Goal: Communication & Community: Participate in discussion

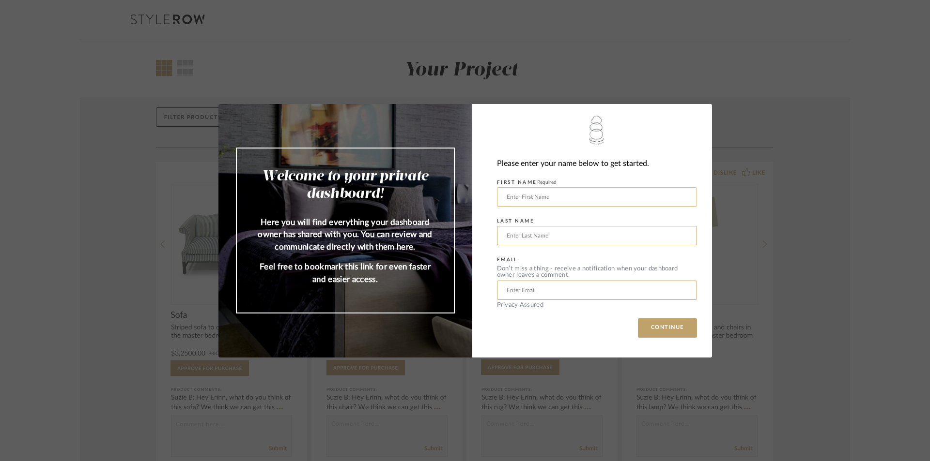
click at [544, 193] on input "text" at bounding box center [597, 196] width 200 height 19
click at [475, 226] on div "Please enter your name below to get started. FIRST NAME Required LAST NAME EMAI…" at bounding box center [592, 231] width 240 height 254
click at [517, 198] on input "text" at bounding box center [597, 196] width 200 height 19
type input "[PERSON_NAME]"
click at [536, 234] on input "text" at bounding box center [597, 235] width 200 height 19
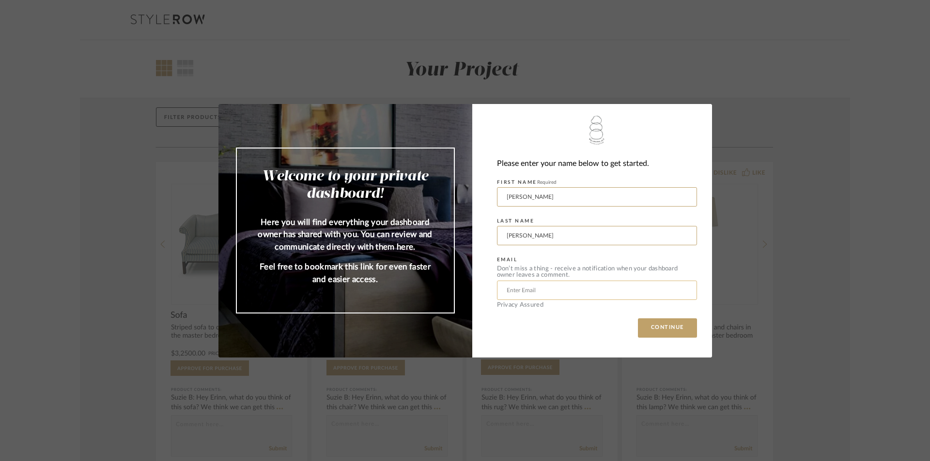
type input "[PERSON_NAME]"
click at [627, 284] on input "text" at bounding box center [597, 290] width 200 height 19
drag, startPoint x: 546, startPoint y: 297, endPoint x: 479, endPoint y: 291, distance: 67.5
click at [404, 300] on mat-dialog-content "Welcome to your private dashboard! Here you will find everything your dashboard…" at bounding box center [464, 231] width 493 height 254
paste input "[EMAIL_ADDRESS][DOMAIN_NAME]"
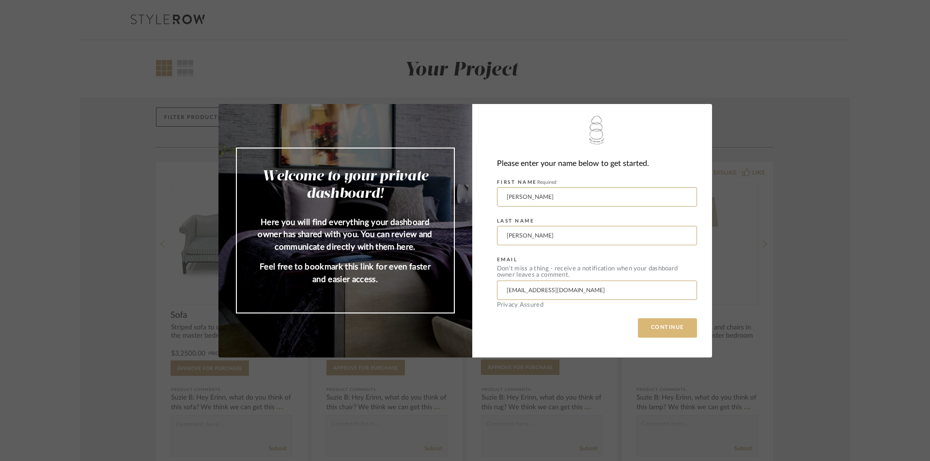
type input "[EMAIL_ADDRESS][DOMAIN_NAME]"
click at [651, 327] on button "CONTINUE" at bounding box center [667, 328] width 59 height 19
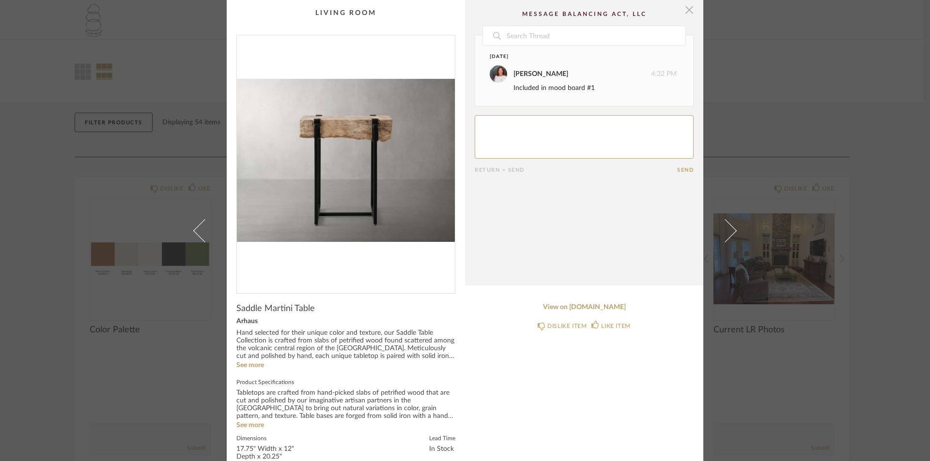
click at [688, 10] on span "button" at bounding box center [688, 9] width 19 height 19
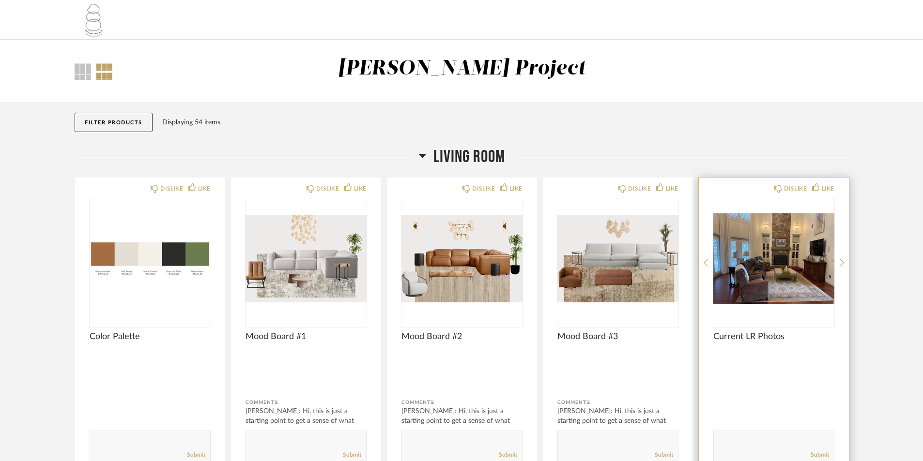
click at [762, 235] on img "0" at bounding box center [773, 258] width 121 height 121
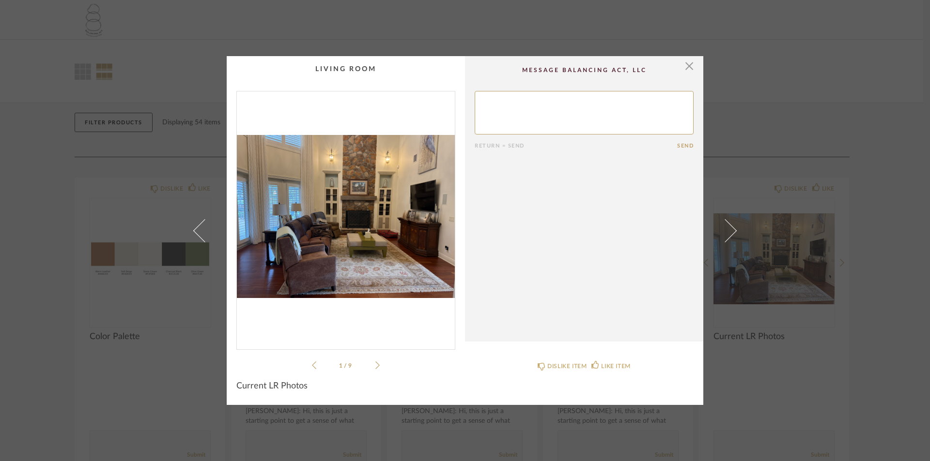
click at [375, 363] on icon at bounding box center [377, 365] width 4 height 9
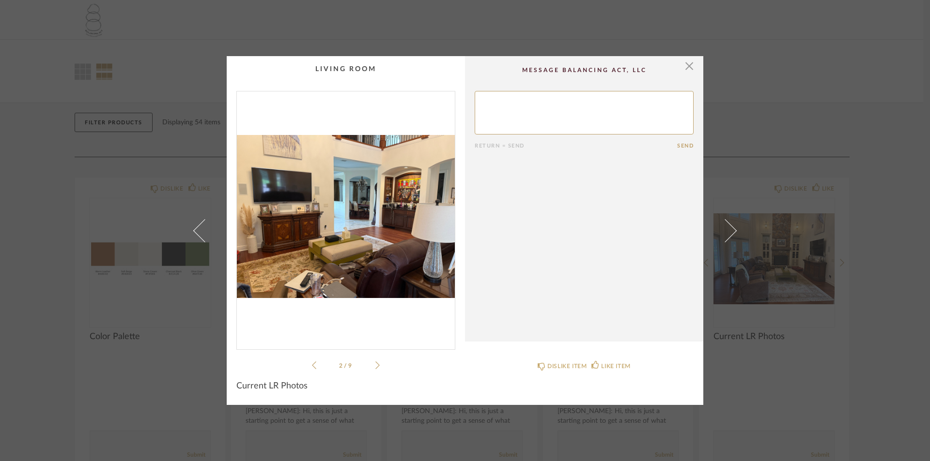
click at [375, 363] on icon at bounding box center [377, 365] width 4 height 9
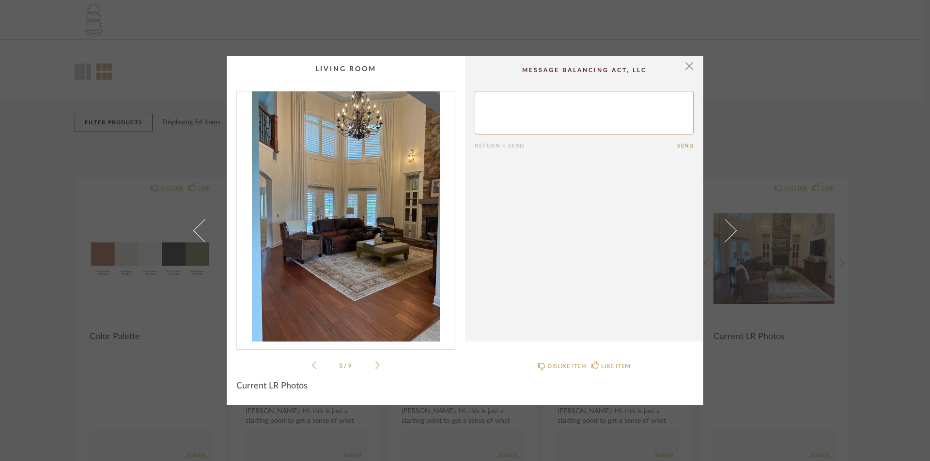
click at [375, 369] on icon at bounding box center [377, 365] width 4 height 9
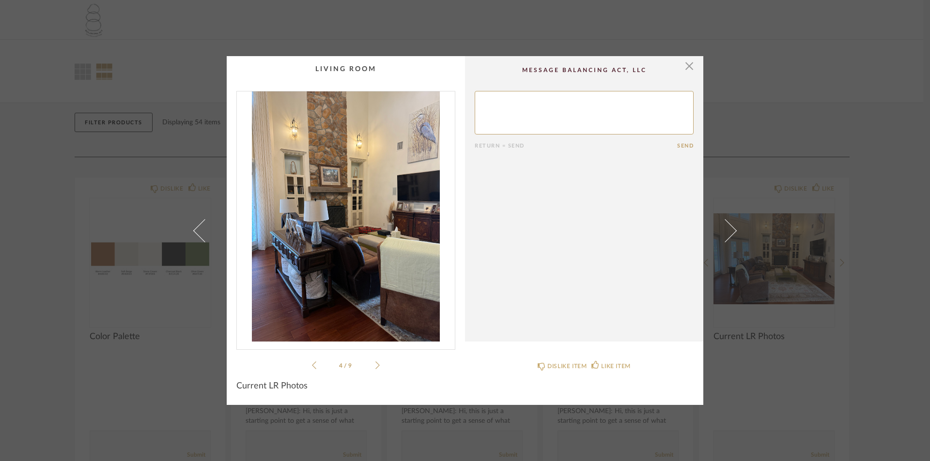
click at [375, 369] on icon at bounding box center [377, 365] width 4 height 9
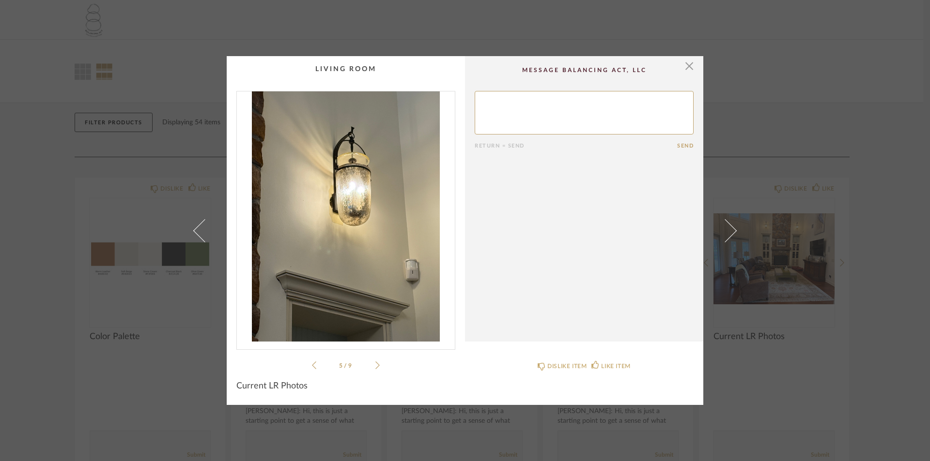
click at [375, 369] on icon at bounding box center [377, 365] width 4 height 9
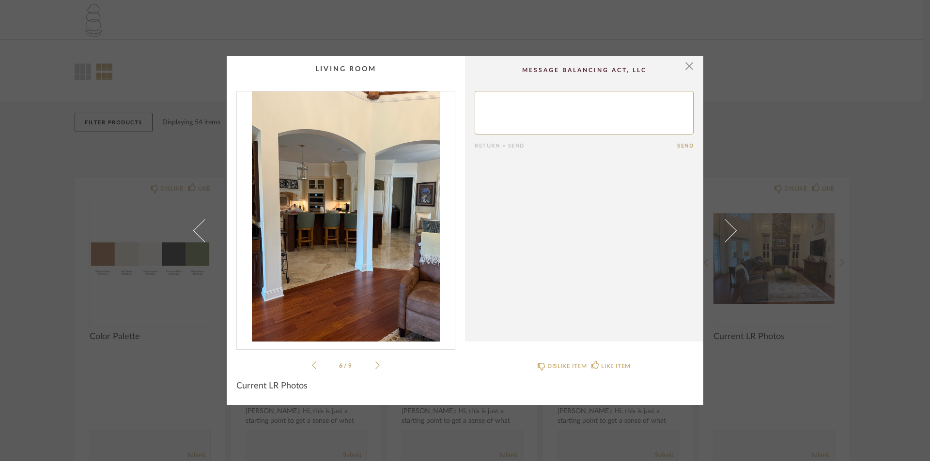
click at [375, 369] on icon at bounding box center [377, 365] width 4 height 9
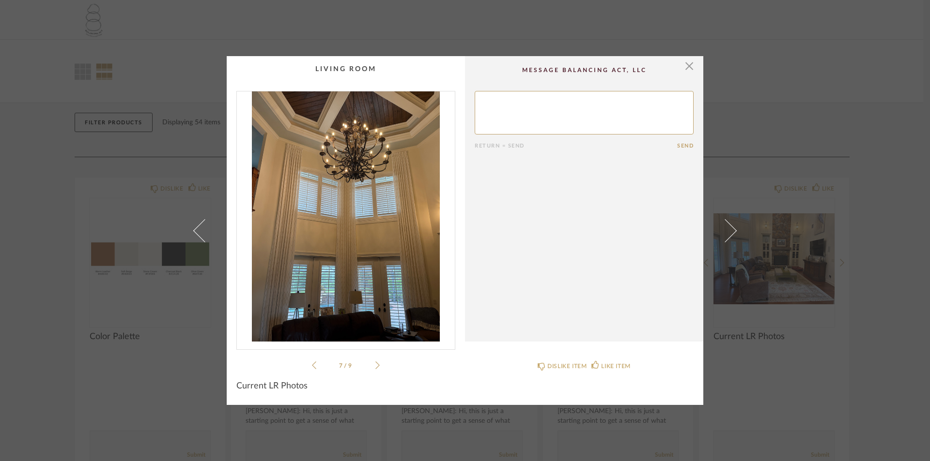
click at [375, 369] on icon at bounding box center [377, 365] width 4 height 9
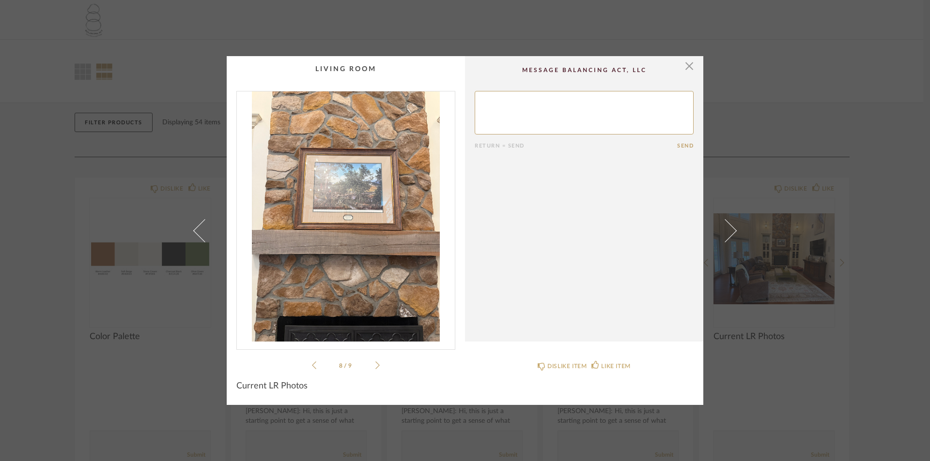
click at [375, 369] on icon at bounding box center [377, 365] width 4 height 9
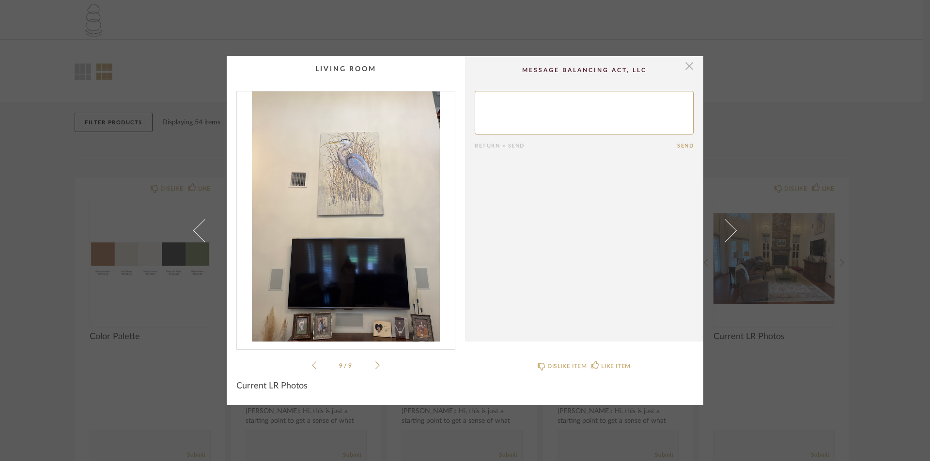
click at [685, 71] on span "button" at bounding box center [688, 65] width 19 height 19
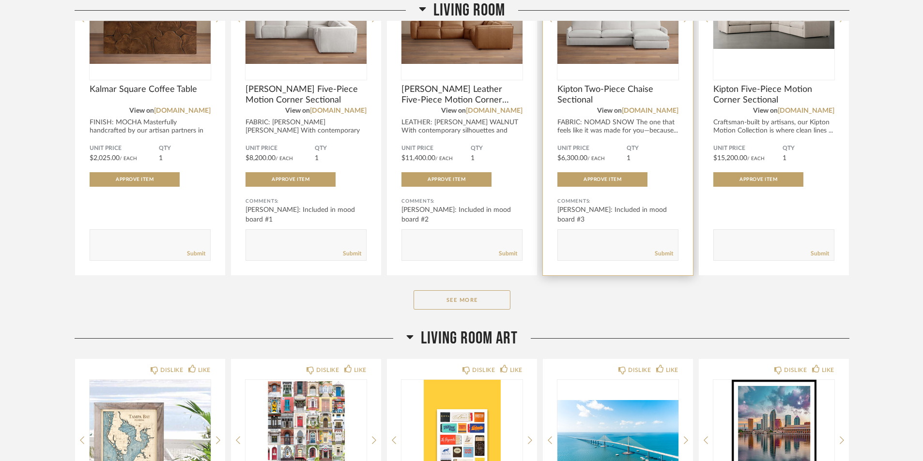
scroll to position [1598, 0]
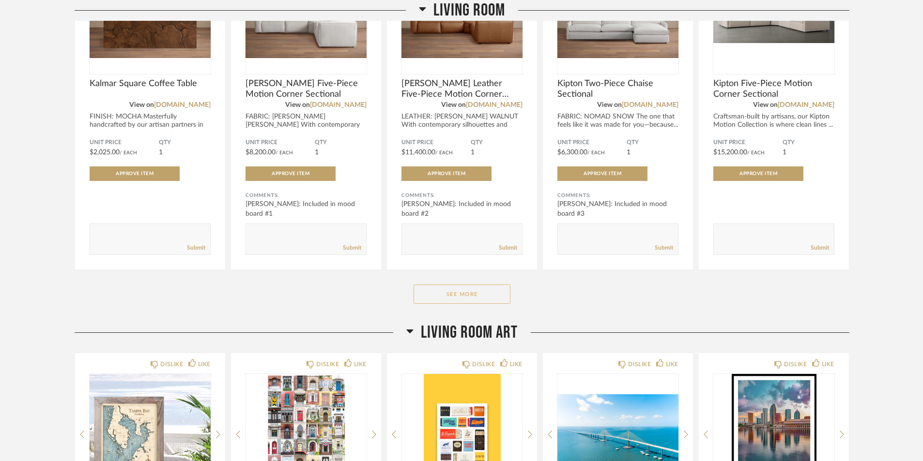
click at [491, 297] on button "See More" at bounding box center [461, 294] width 97 height 19
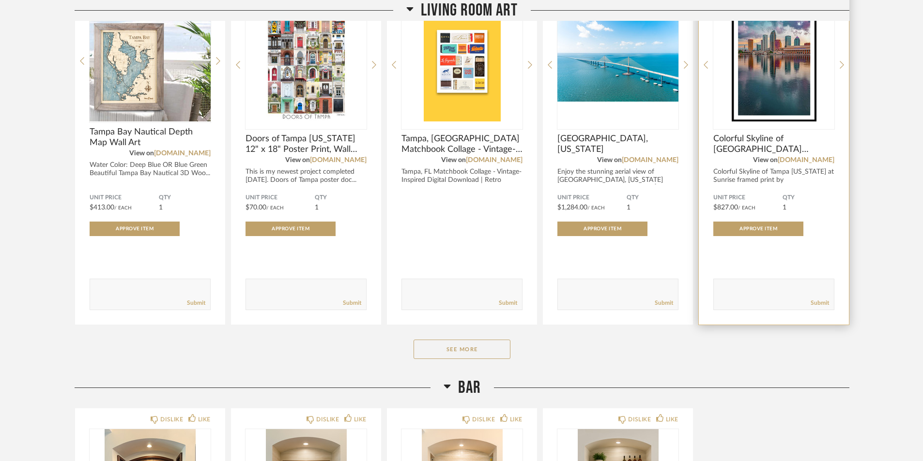
scroll to position [2760, 0]
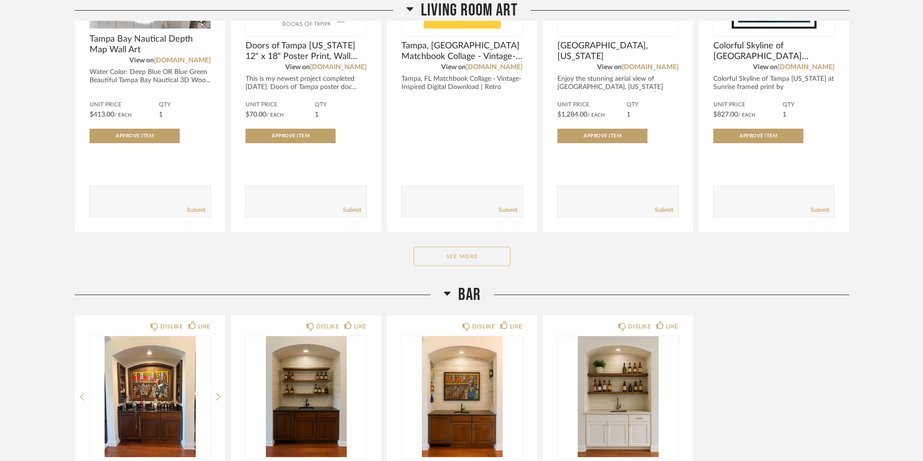
click at [464, 259] on button "See More" at bounding box center [461, 256] width 97 height 19
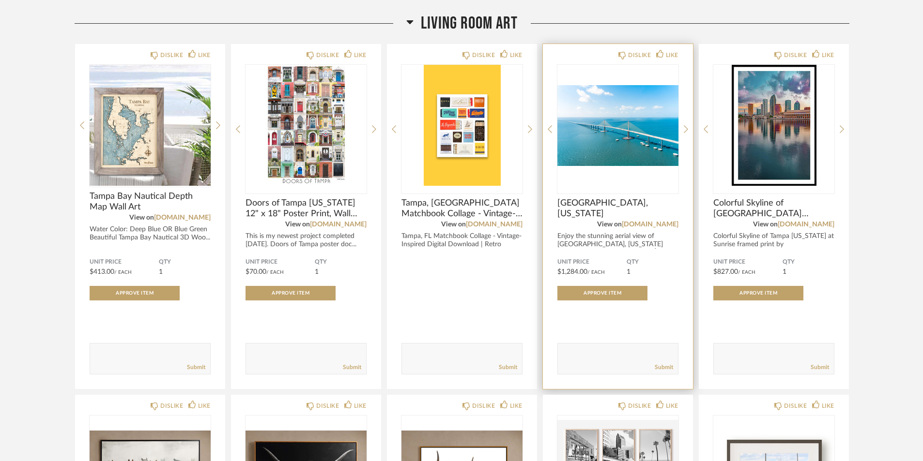
scroll to position [2518, 0]
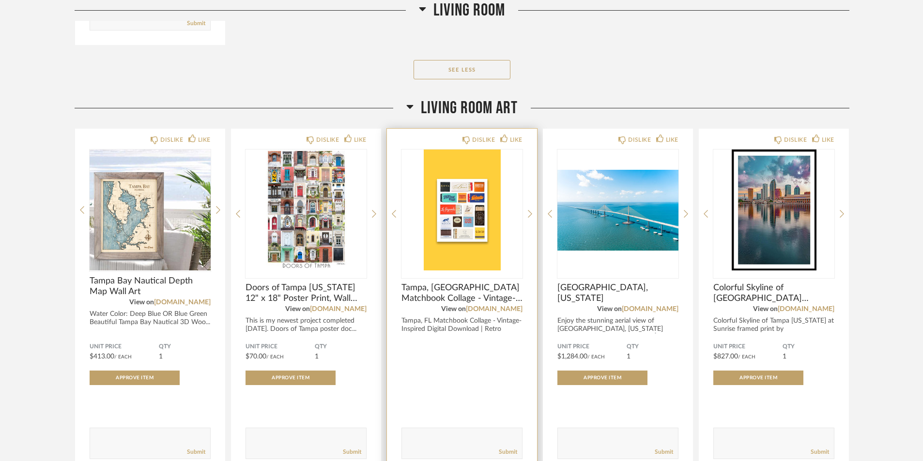
click at [476, 230] on img "0" at bounding box center [461, 210] width 121 height 121
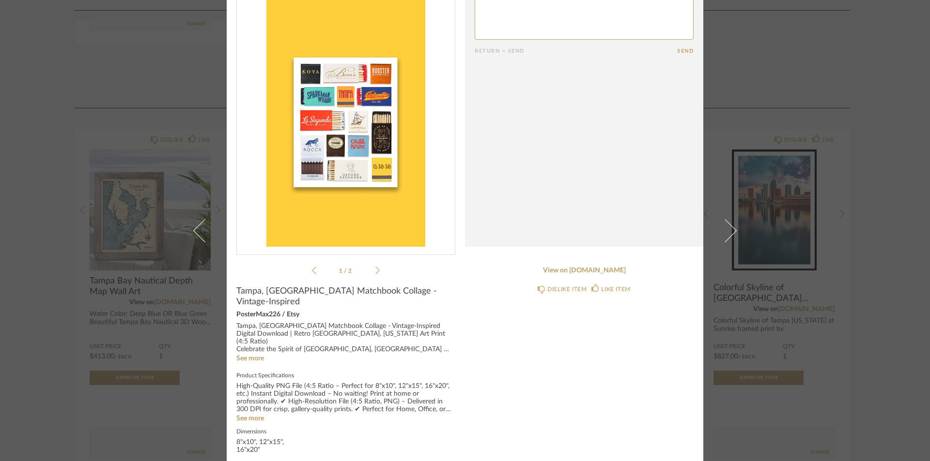
scroll to position [0, 0]
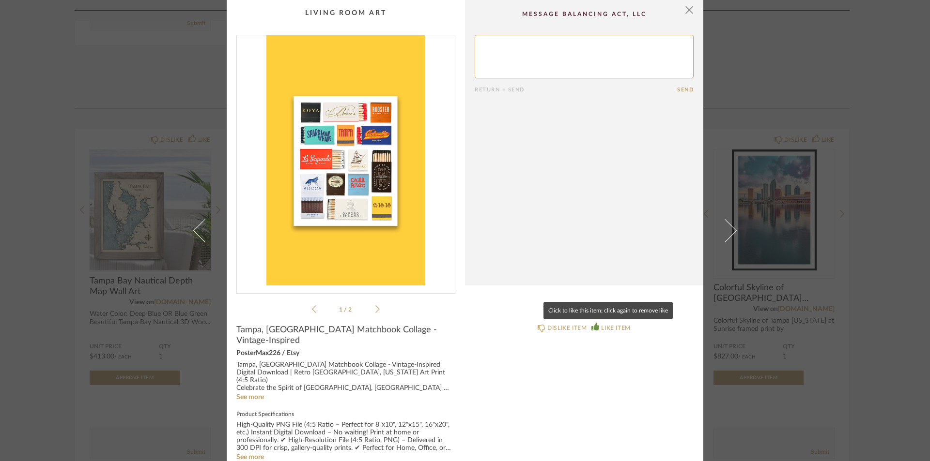
click at [605, 327] on div "LIKE ITEM" at bounding box center [615, 328] width 29 height 10
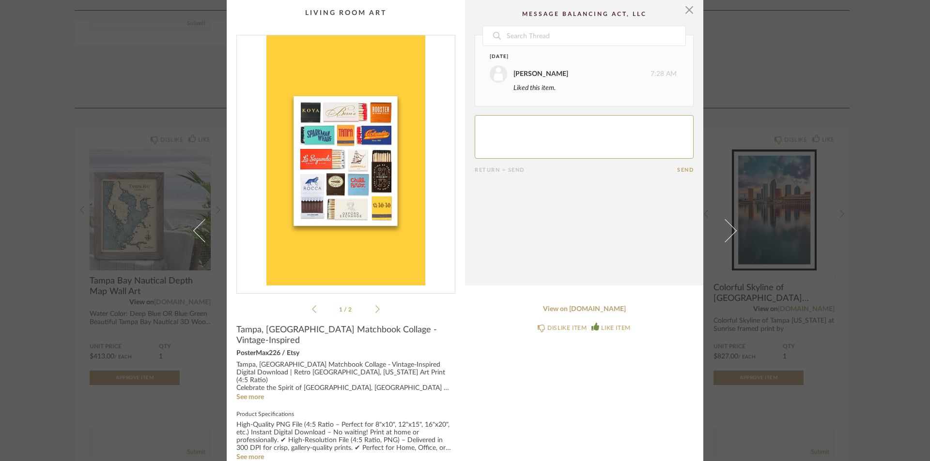
drag, startPoint x: 686, startPoint y: 11, endPoint x: 685, endPoint y: 19, distance: 8.2
click at [686, 11] on span "button" at bounding box center [688, 9] width 19 height 19
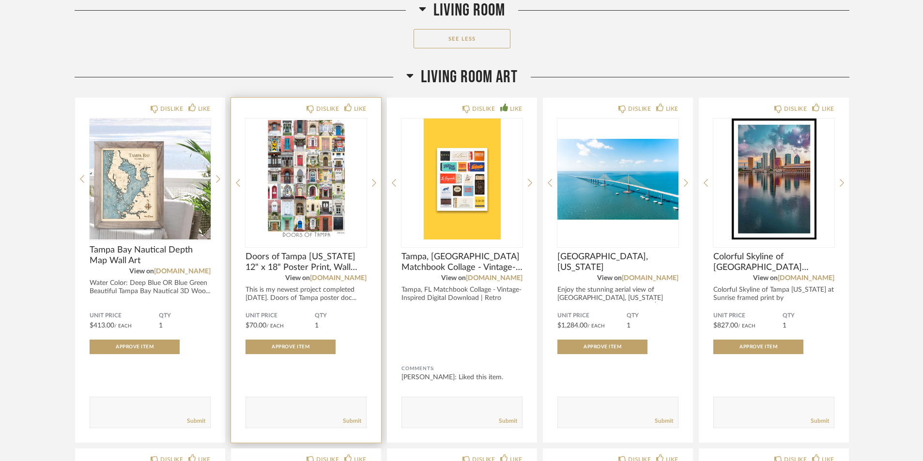
scroll to position [2566, 0]
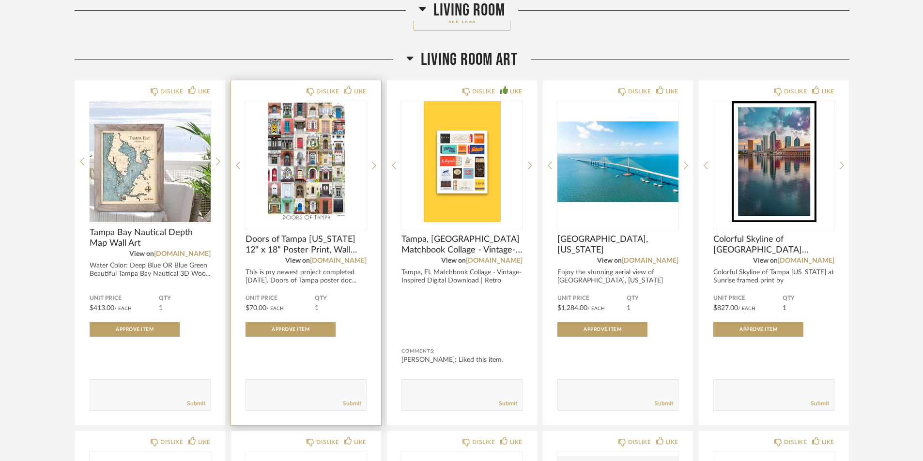
click at [298, 164] on img "0" at bounding box center [305, 161] width 121 height 121
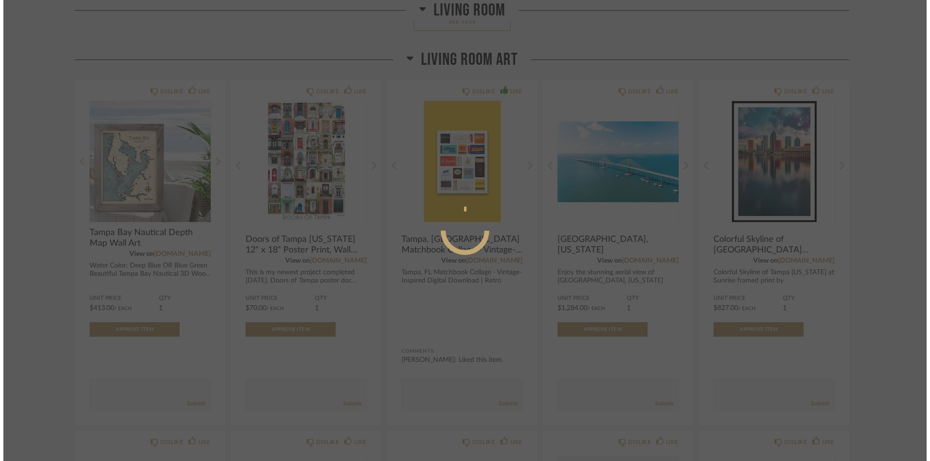
scroll to position [0, 0]
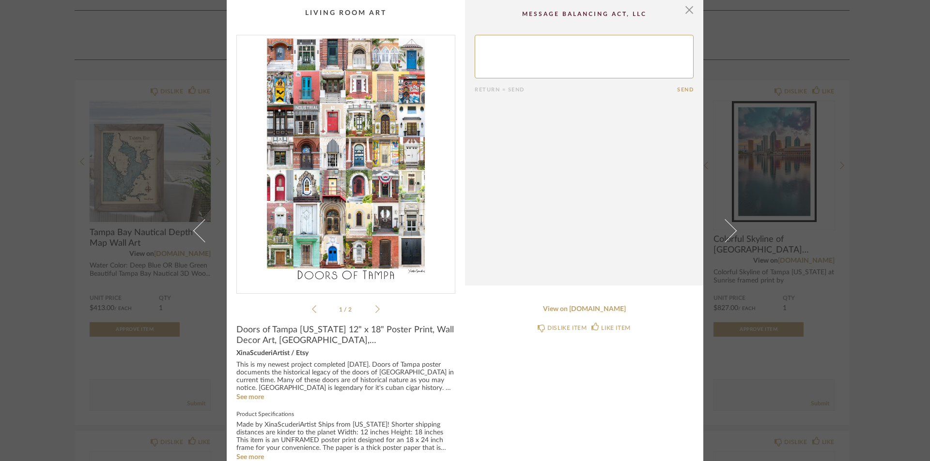
click at [375, 311] on icon at bounding box center [377, 309] width 4 height 9
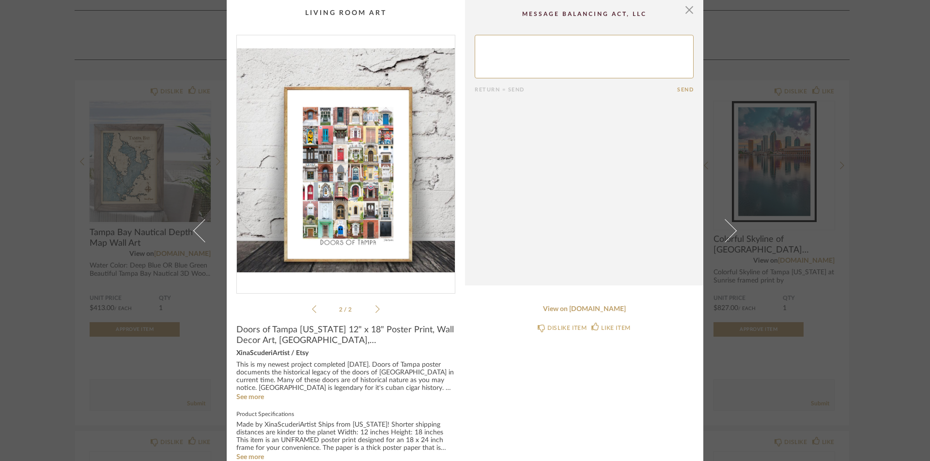
click at [505, 47] on textarea at bounding box center [583, 57] width 219 height 44
type textarea "This inspires me to shoot something similar!!! I love it!"
click at [592, 325] on icon at bounding box center [595, 327] width 8 height 8
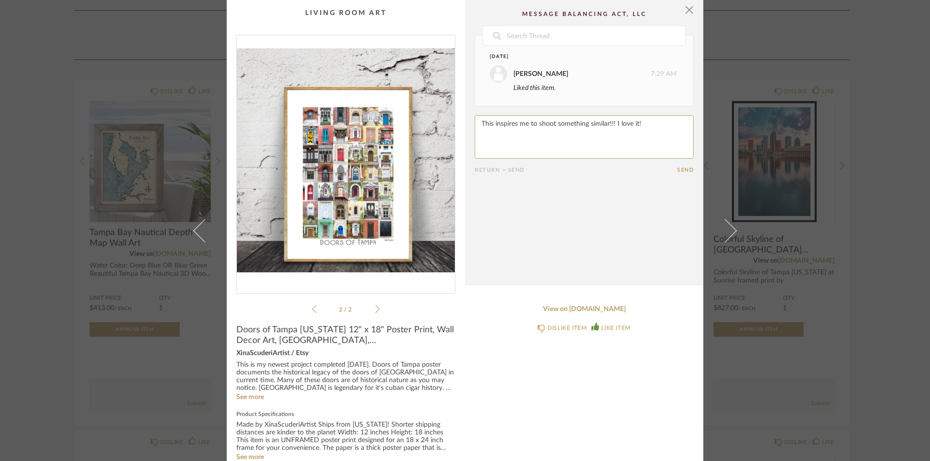
click at [680, 166] on form "Return = Send Send" at bounding box center [583, 144] width 219 height 58
click at [679, 168] on button "Send" at bounding box center [685, 170] width 16 height 6
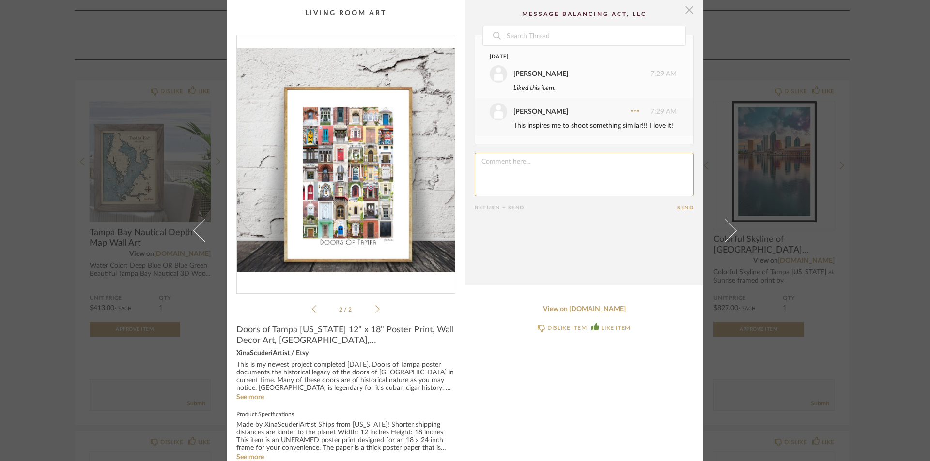
click at [685, 9] on span "button" at bounding box center [688, 9] width 19 height 19
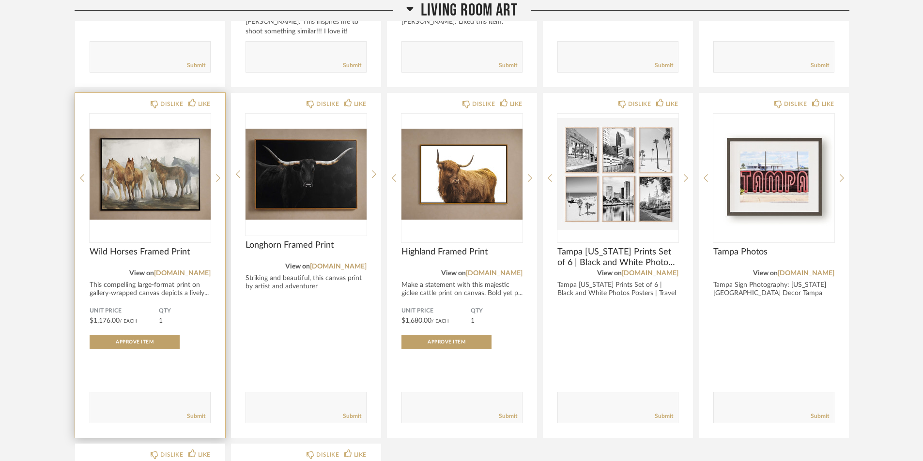
scroll to position [2905, 0]
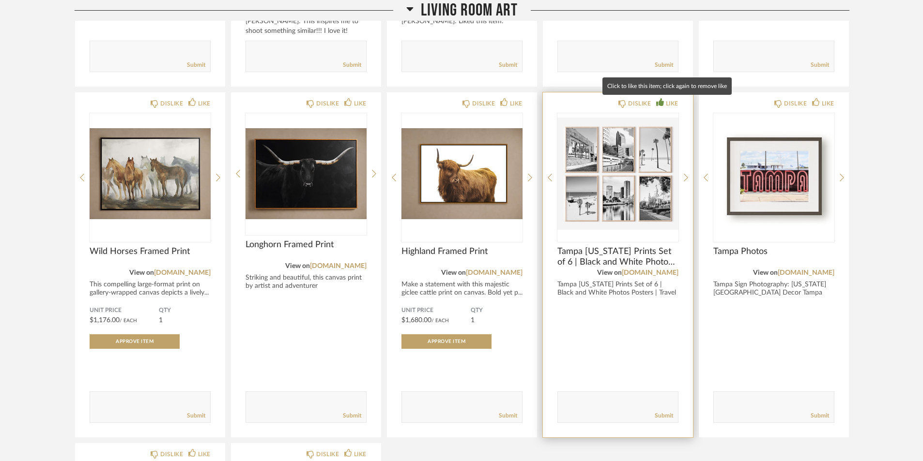
click at [662, 103] on icon at bounding box center [660, 102] width 8 height 8
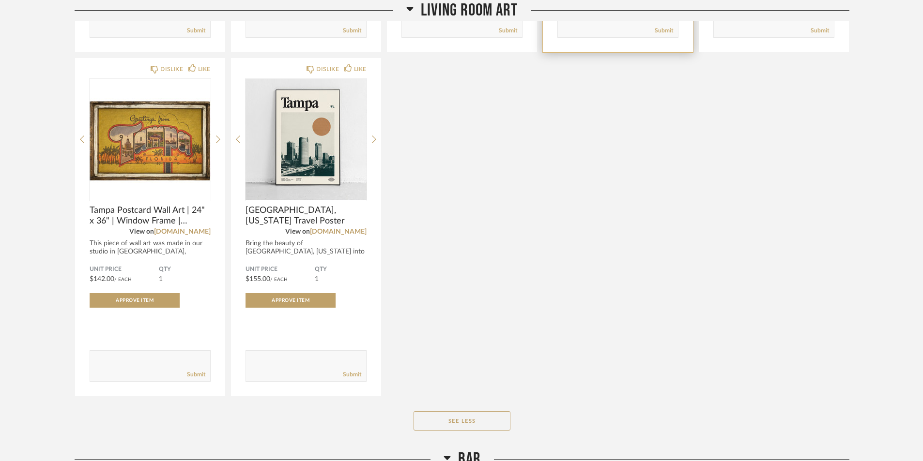
scroll to position [3292, 0]
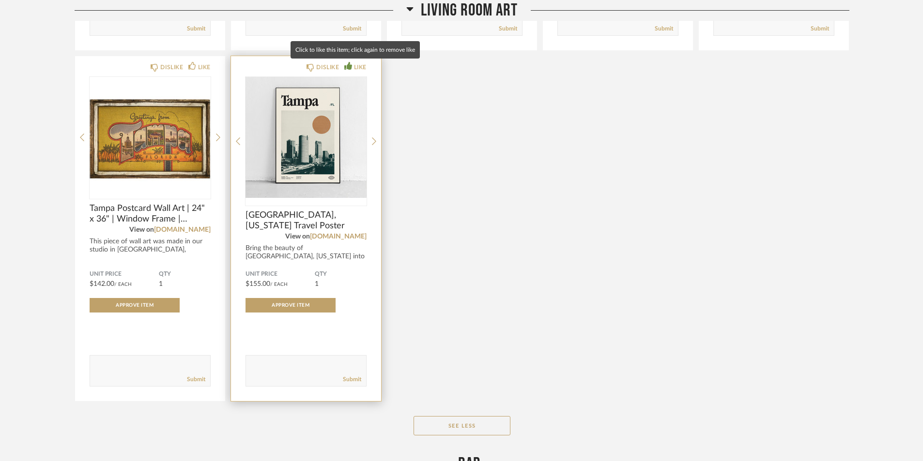
click at [354, 64] on div "LIKE" at bounding box center [360, 67] width 13 height 10
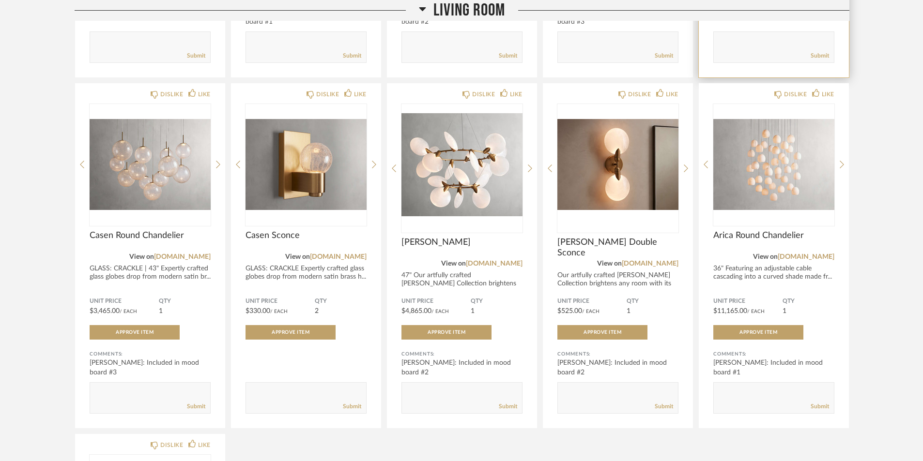
scroll to position [1791, 0]
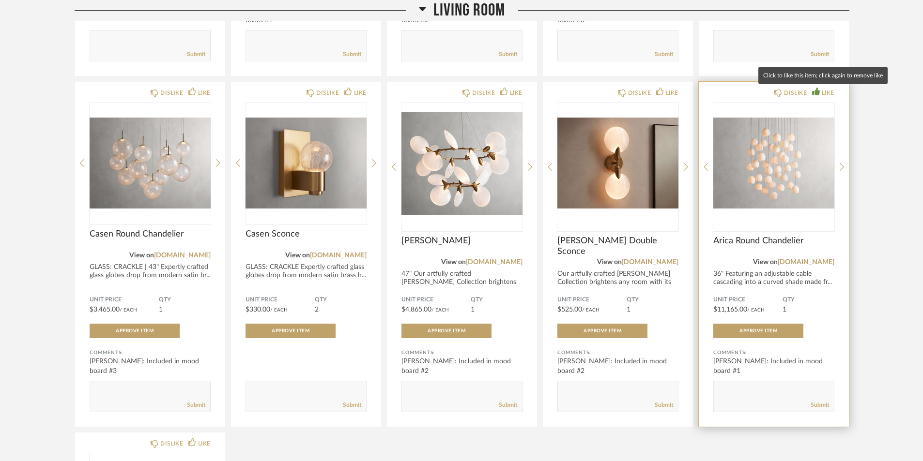
click at [819, 93] on icon at bounding box center [816, 92] width 8 height 8
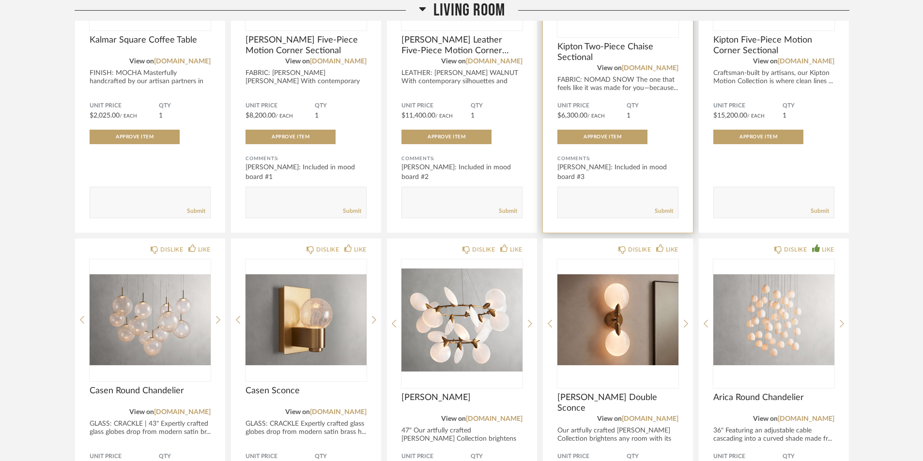
scroll to position [1646, 0]
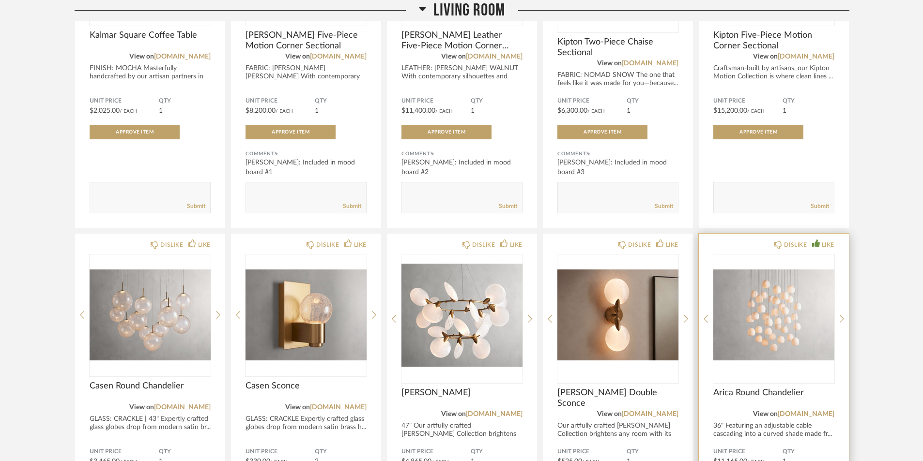
click at [838, 320] on div "DISLIKE LIKE Arica Round Chandelier View on [DOMAIN_NAME] 36" Featuring an adju…" at bounding box center [774, 406] width 150 height 345
click at [842, 319] on icon at bounding box center [841, 319] width 4 height 9
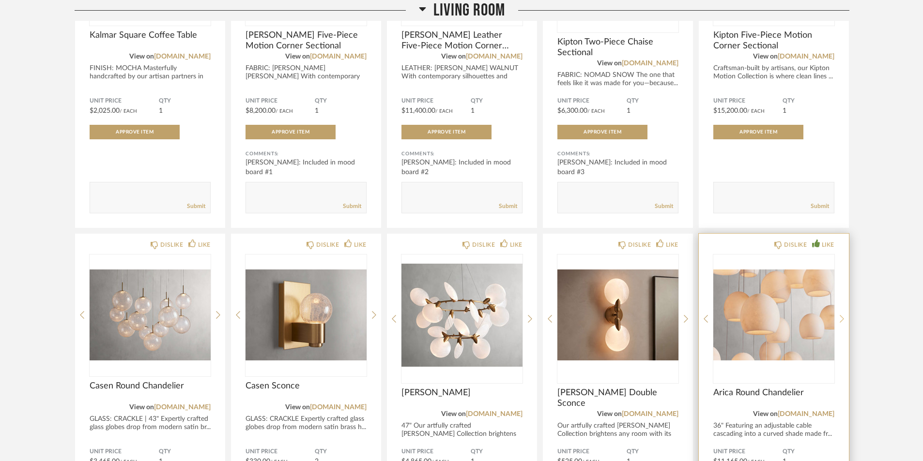
click at [842, 319] on icon at bounding box center [841, 319] width 4 height 9
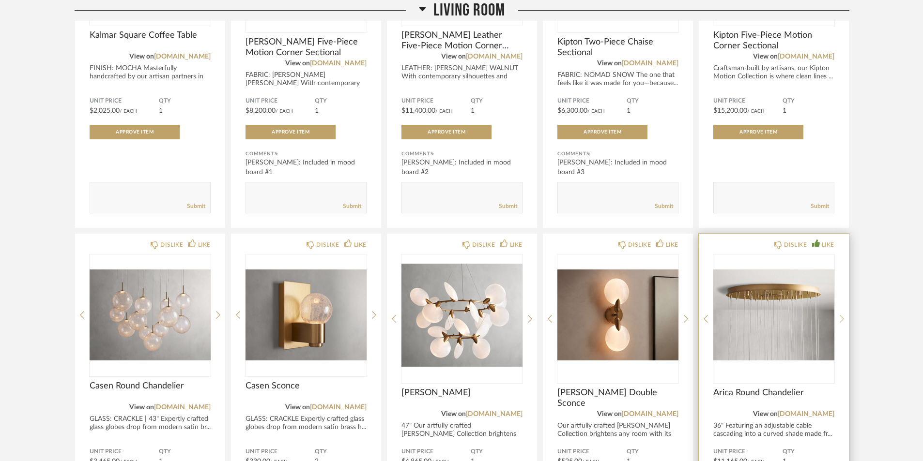
click at [842, 318] on icon at bounding box center [841, 319] width 4 height 9
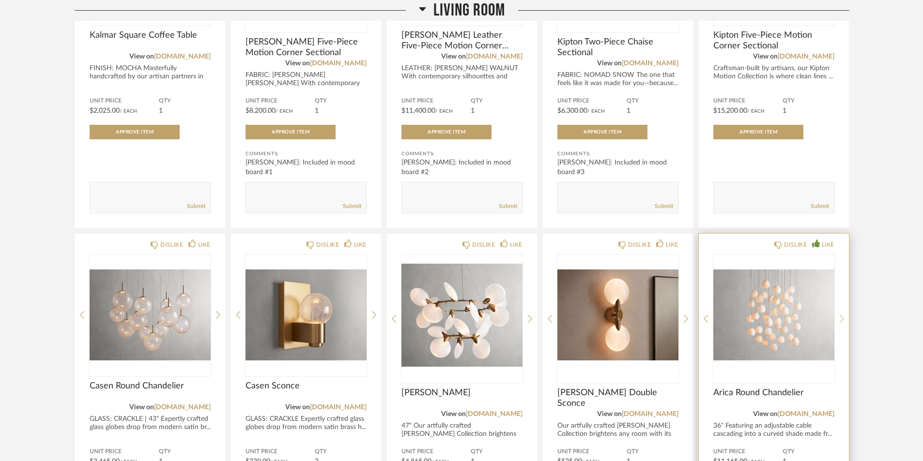
click at [842, 318] on icon at bounding box center [841, 319] width 4 height 8
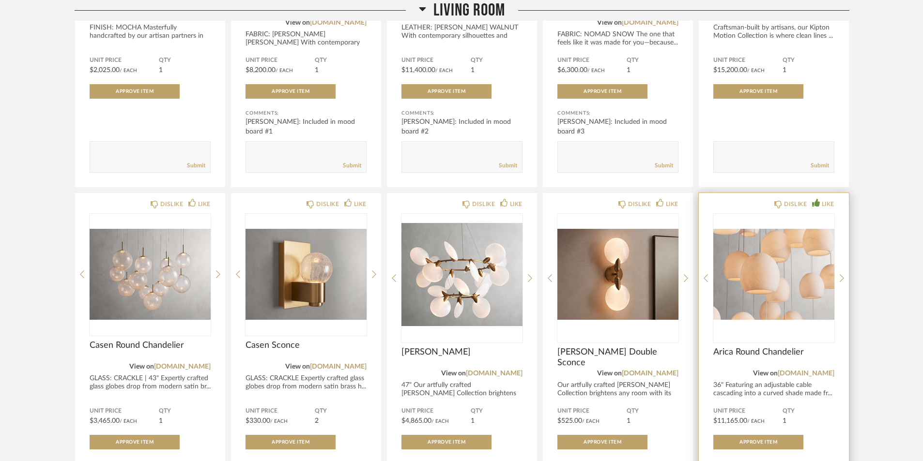
scroll to position [1743, 0]
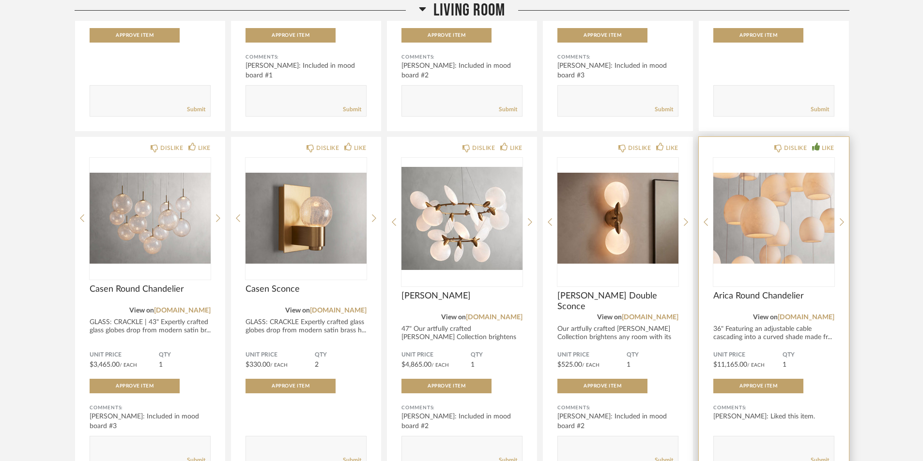
click at [779, 242] on img "1" at bounding box center [773, 218] width 121 height 121
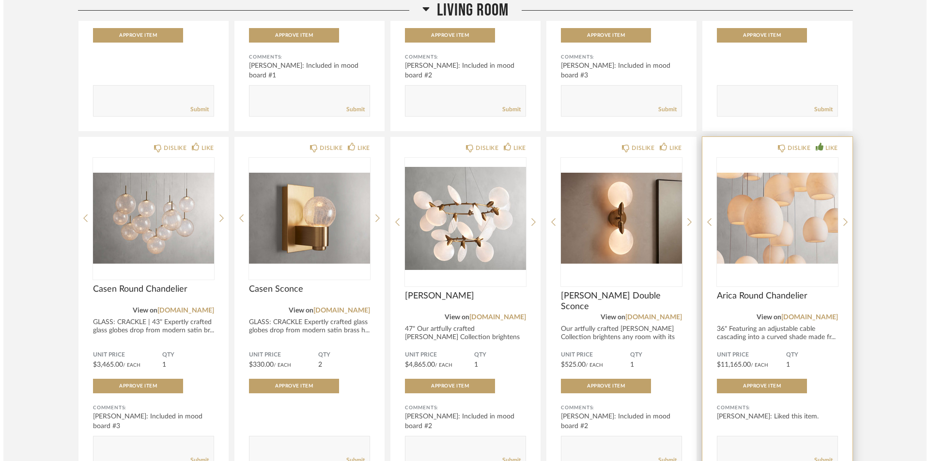
scroll to position [0, 0]
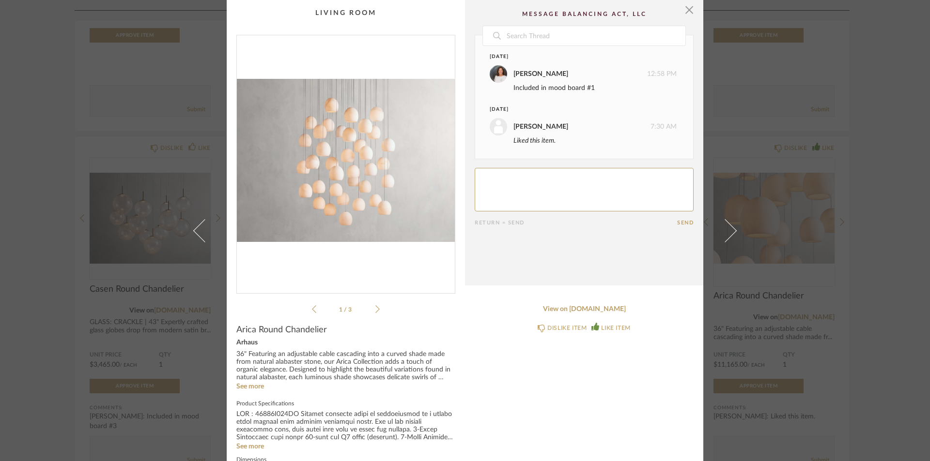
click at [513, 177] on textarea at bounding box center [583, 190] width 219 height 44
type textarea "This reminds me of a much softer version of the Bolla chandelier."
click at [43, 232] on div "× 1 / 3 Date [DATE] [PERSON_NAME] 12:58 PM Included in mood board #1 [DATE] [PE…" at bounding box center [465, 230] width 930 height 461
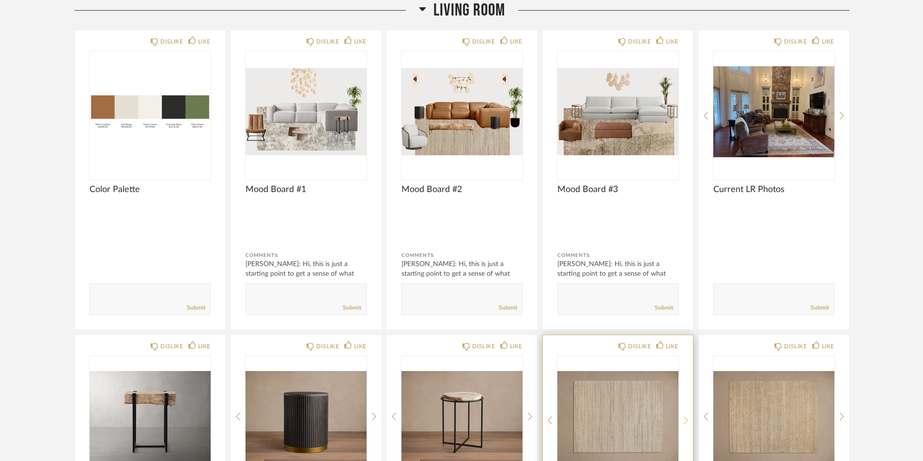
scroll to position [145, 0]
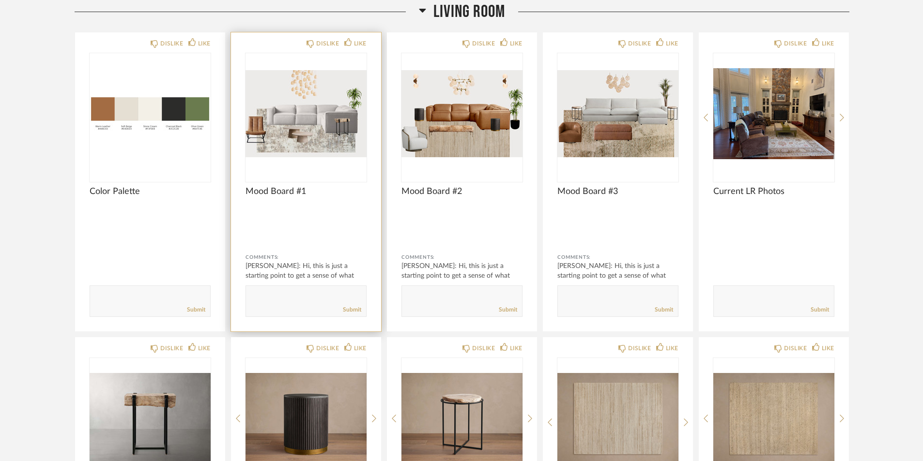
click at [306, 145] on img "0" at bounding box center [305, 113] width 121 height 121
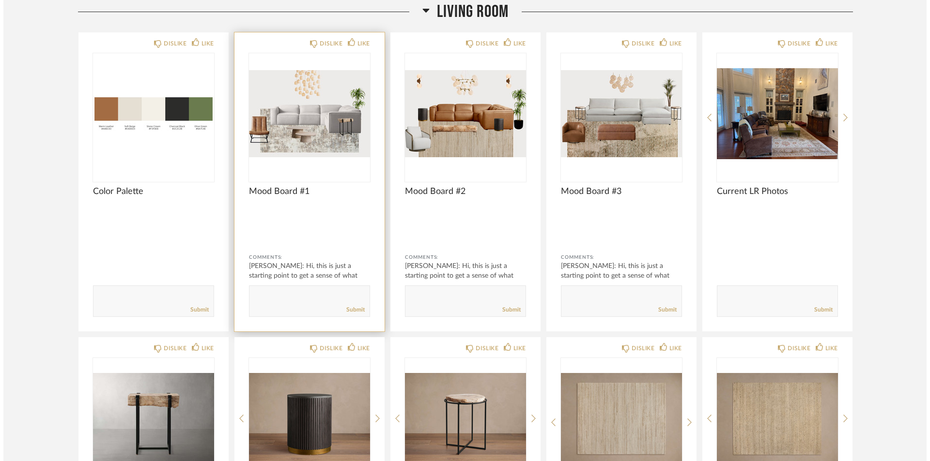
scroll to position [0, 0]
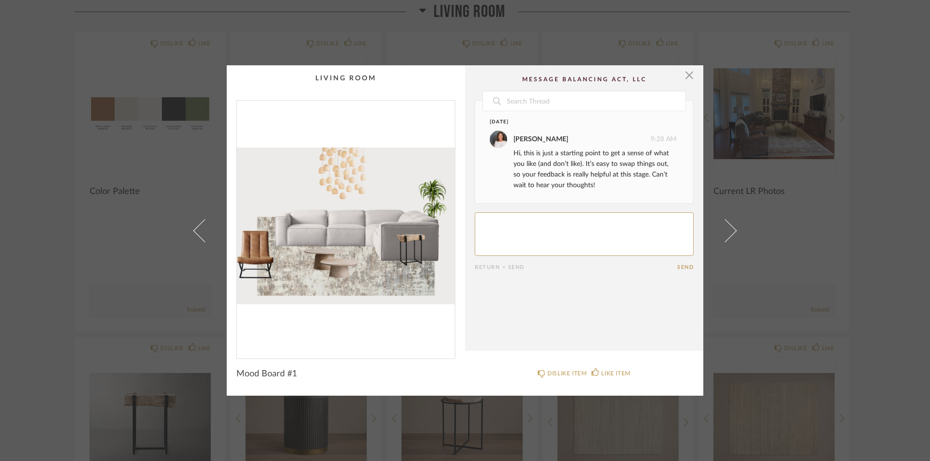
click at [391, 257] on img "0" at bounding box center [346, 226] width 218 height 250
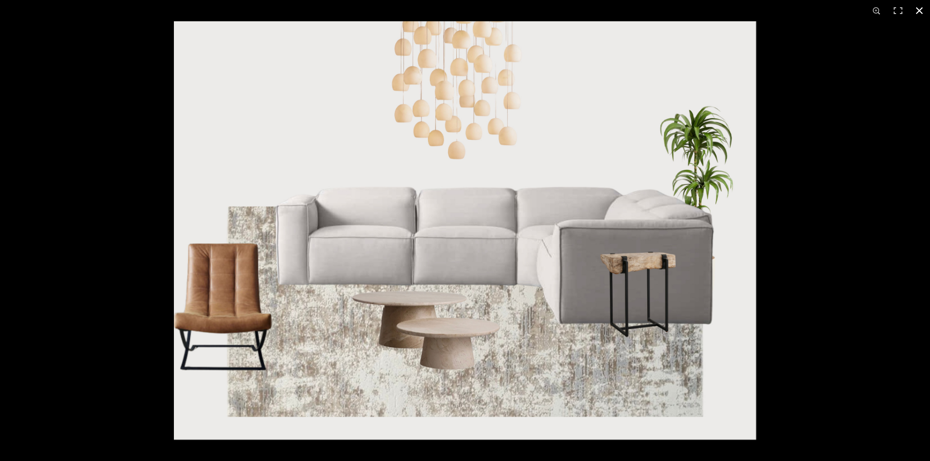
click at [154, 270] on div at bounding box center [465, 230] width 930 height 461
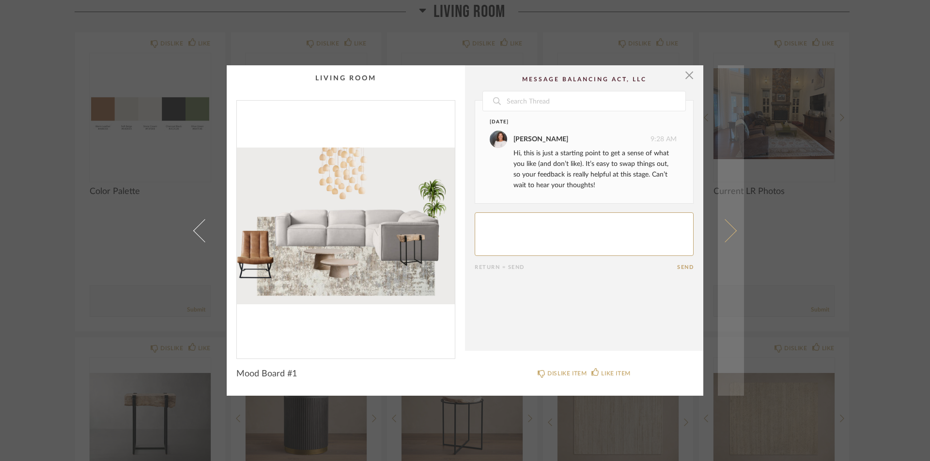
click at [722, 232] on span at bounding box center [724, 230] width 23 height 23
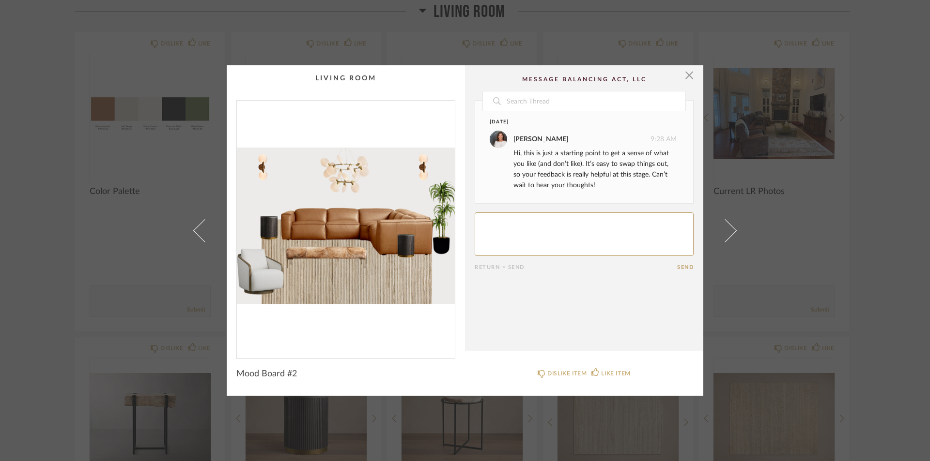
click at [722, 232] on span at bounding box center [724, 230] width 23 height 23
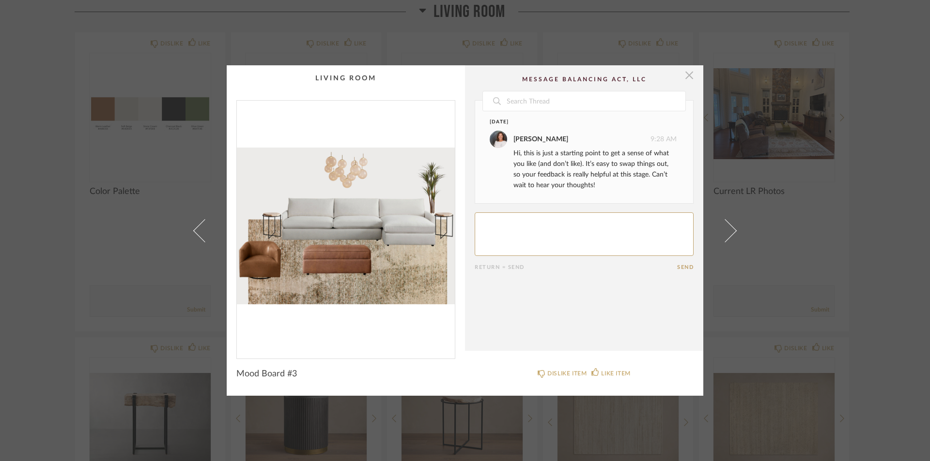
click at [685, 78] on span "button" at bounding box center [688, 74] width 19 height 19
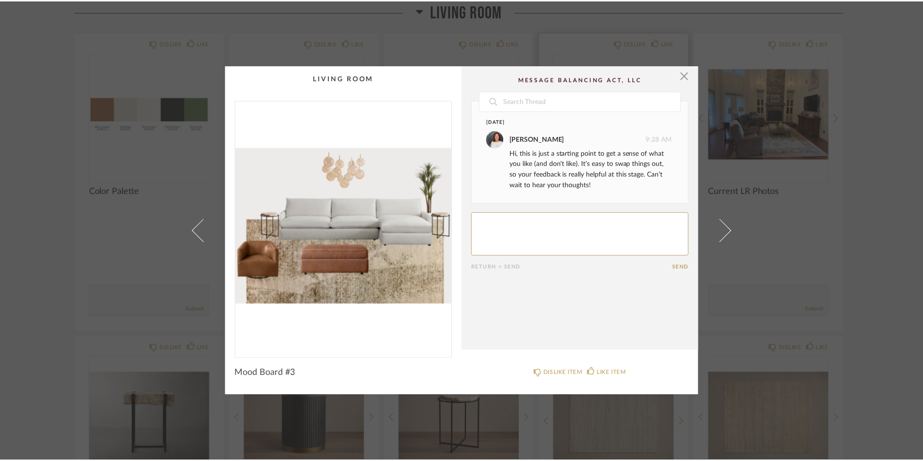
scroll to position [145, 0]
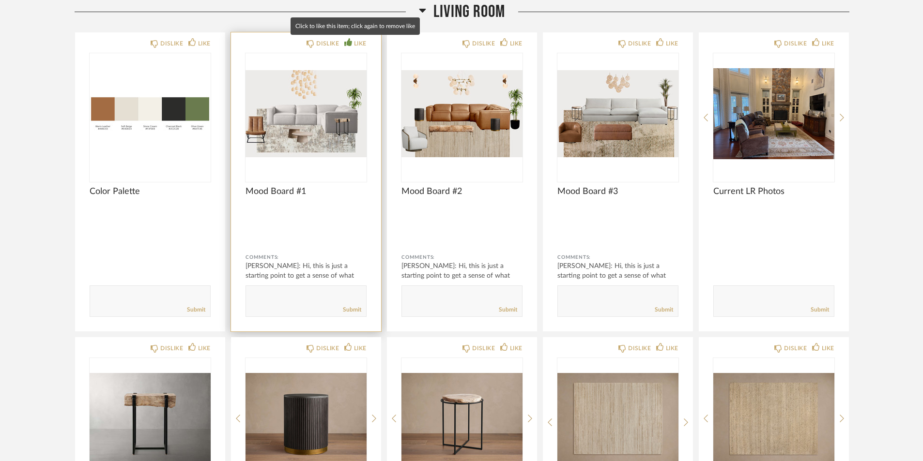
click at [347, 44] on icon at bounding box center [348, 42] width 8 height 8
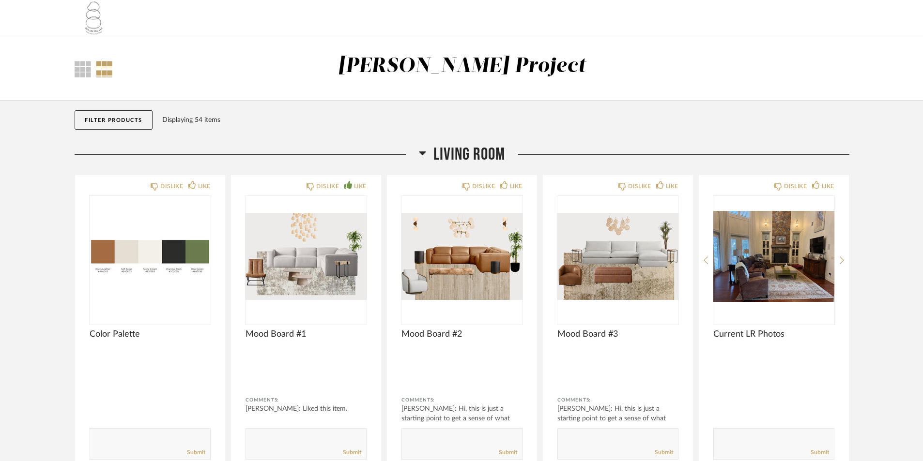
scroll to position [0, 0]
